Goal: Task Accomplishment & Management: Manage account settings

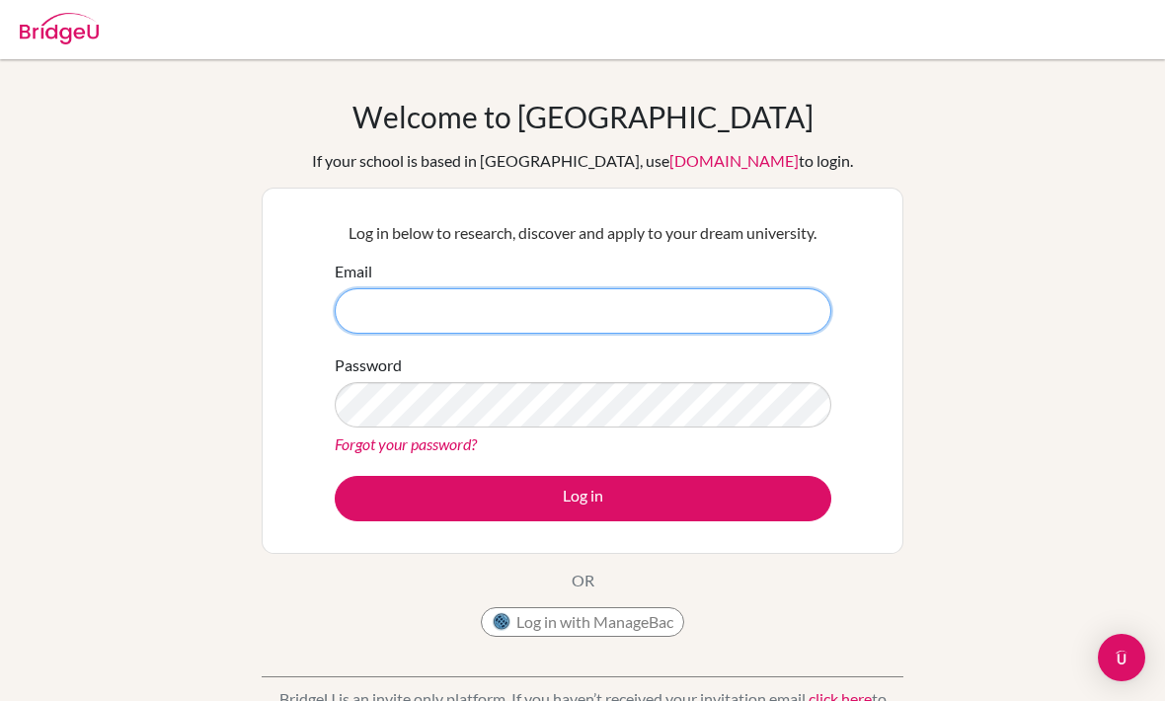
type input "[EMAIL_ADDRESS][DOMAIN_NAME]"
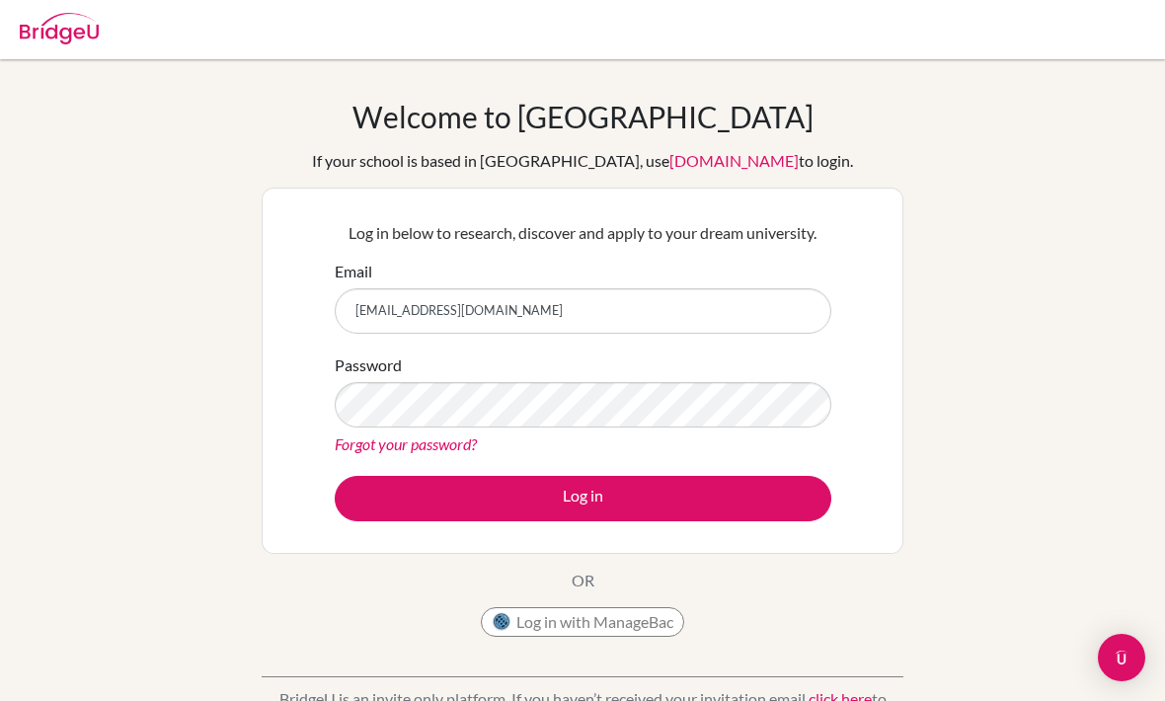
click at [583, 498] on button "Log in" at bounding box center [583, 498] width 497 height 45
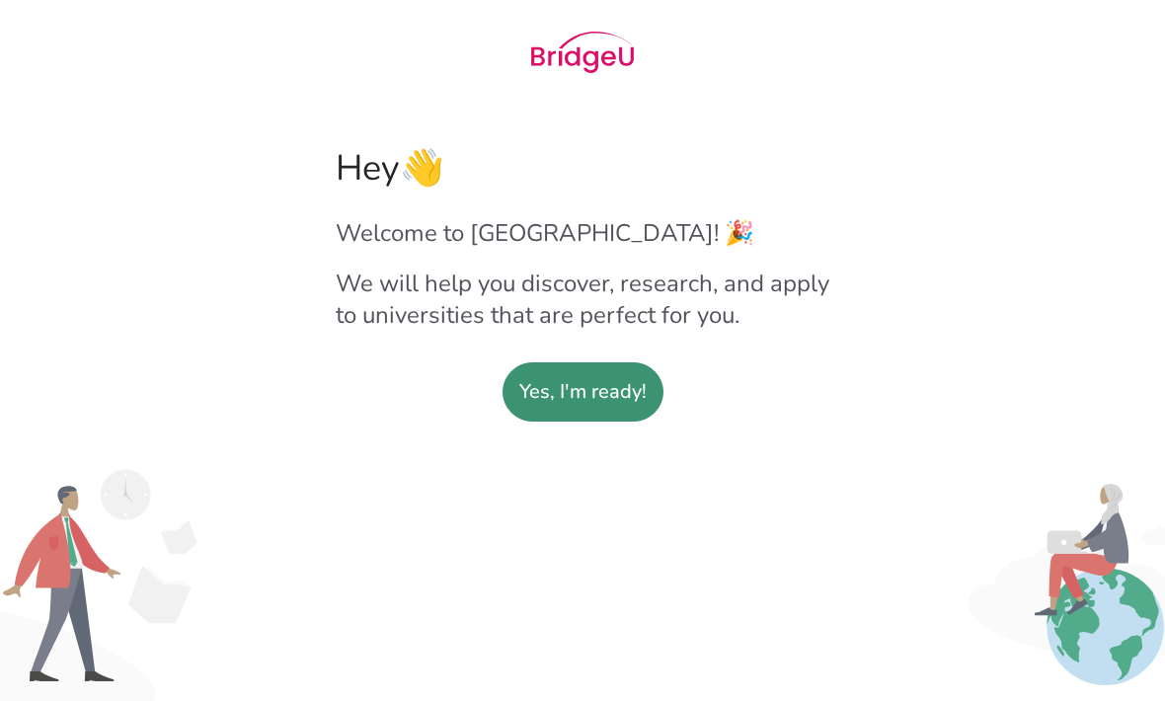
click at [587, 418] on slot "Yes, I'm ready!" at bounding box center [582, 391] width 127 height 57
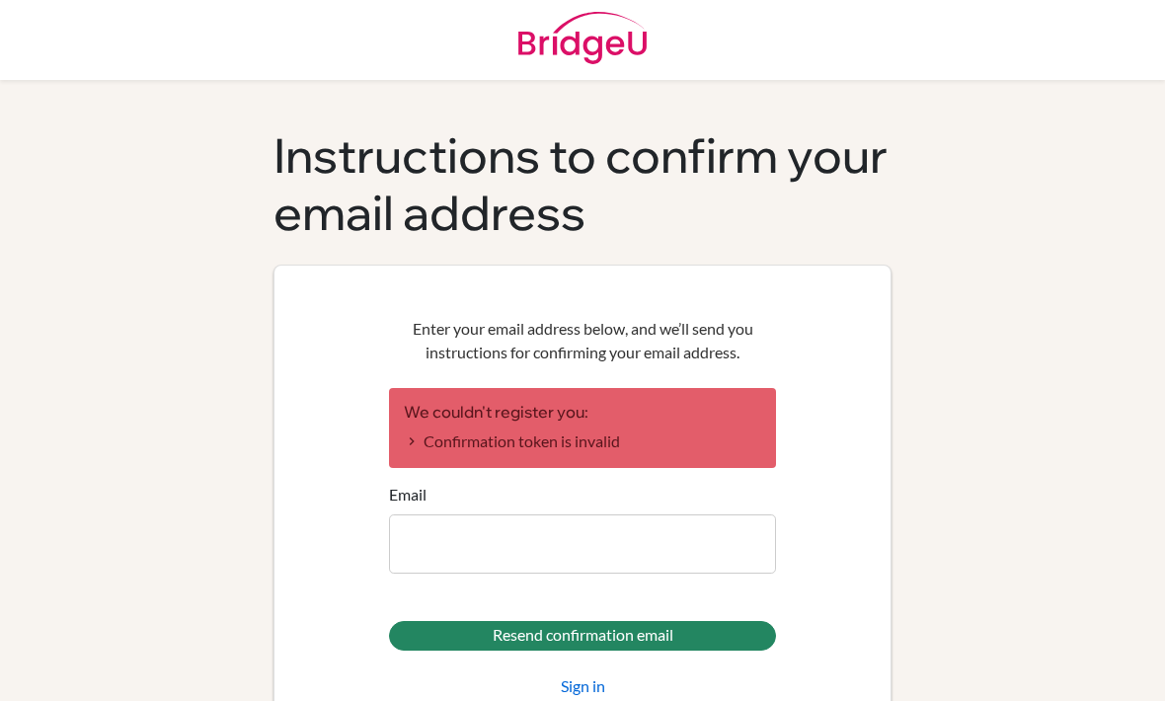
scroll to position [3, 0]
click at [679, 546] on input "Email" at bounding box center [582, 545] width 387 height 59
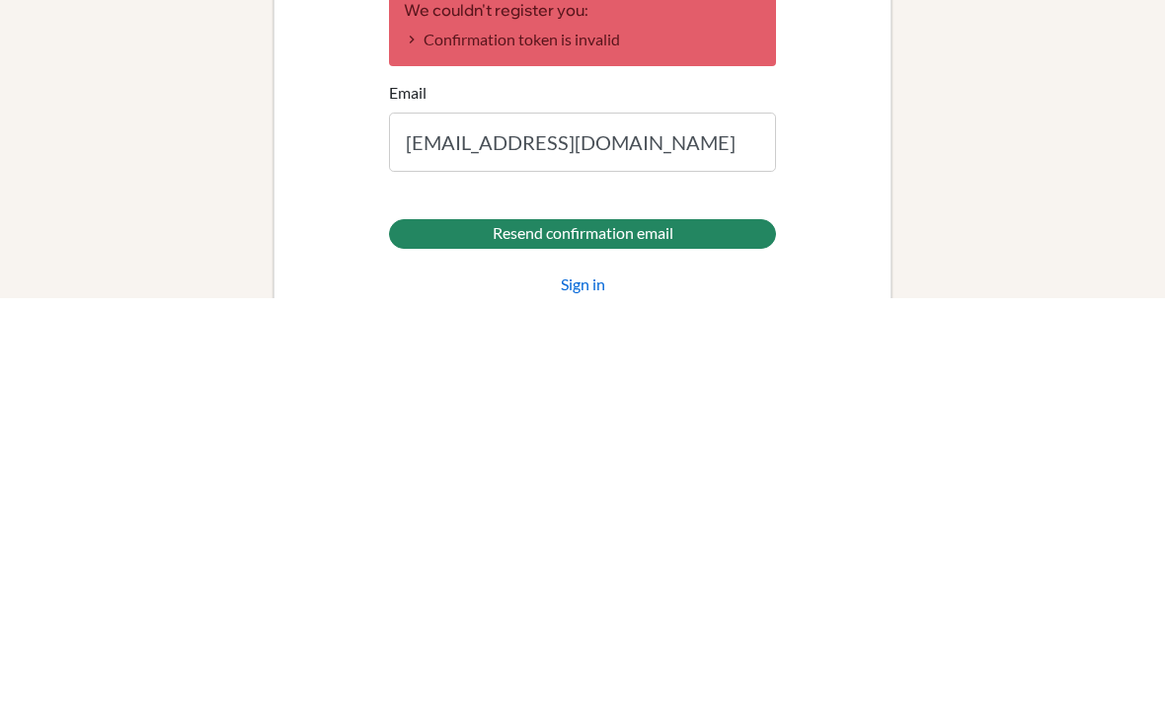
scroll to position [65, 0]
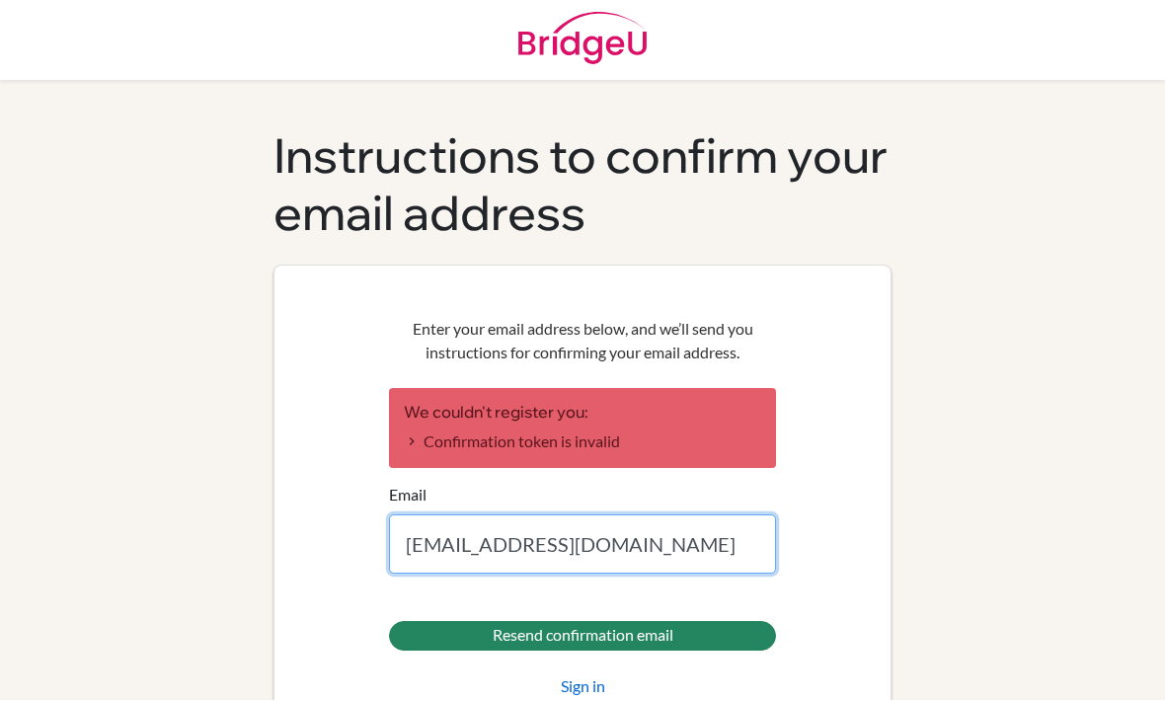
type input "[EMAIL_ADDRESS][DOMAIN_NAME]"
click at [592, 676] on link "Sign in" at bounding box center [583, 688] width 44 height 24
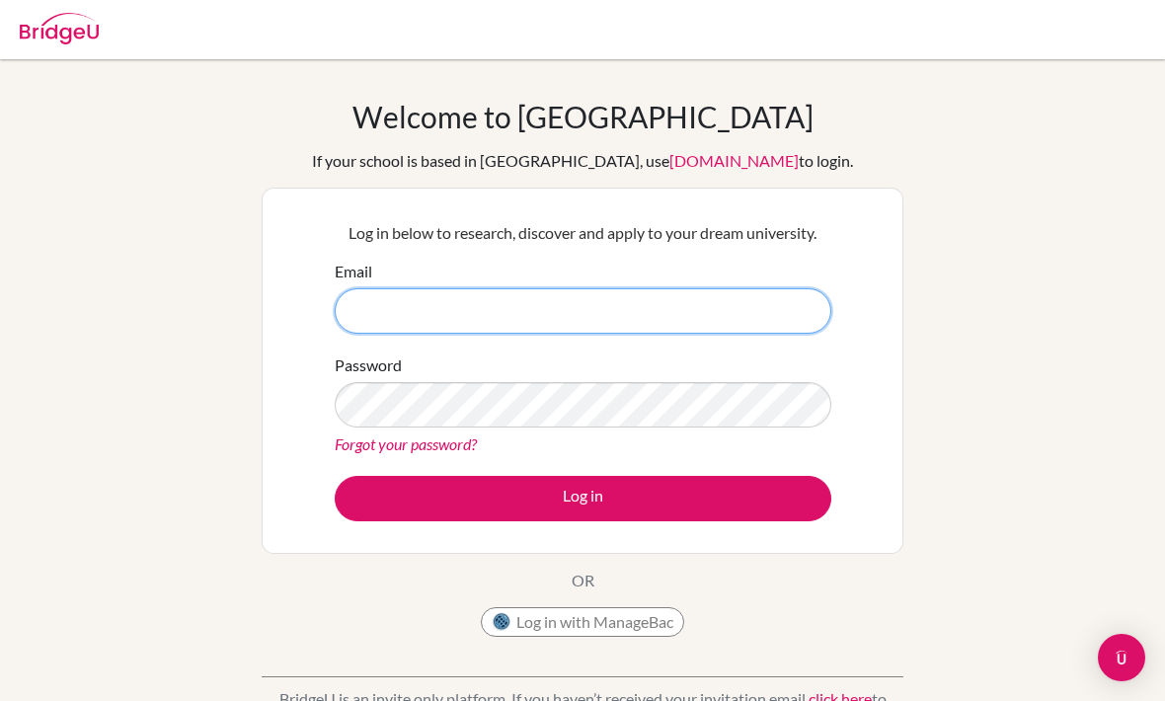
type input "[EMAIL_ADDRESS][DOMAIN_NAME]"
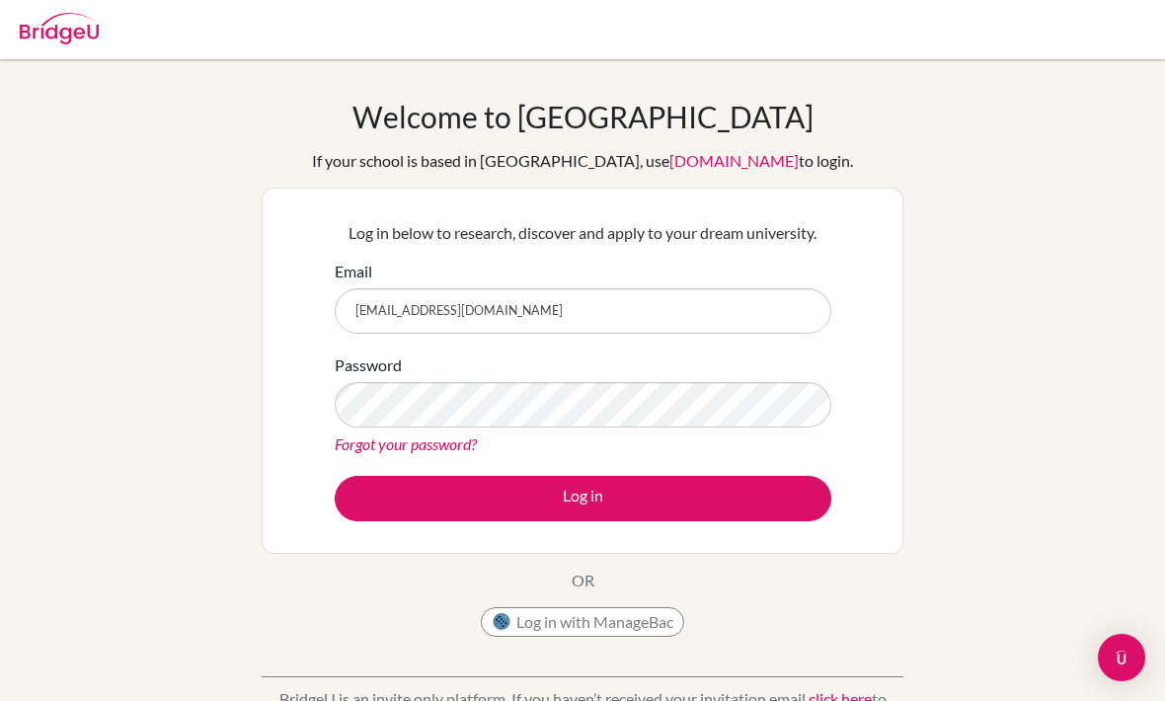
click at [792, 515] on button "Log in" at bounding box center [583, 498] width 497 height 45
